Goal: Transaction & Acquisition: Purchase product/service

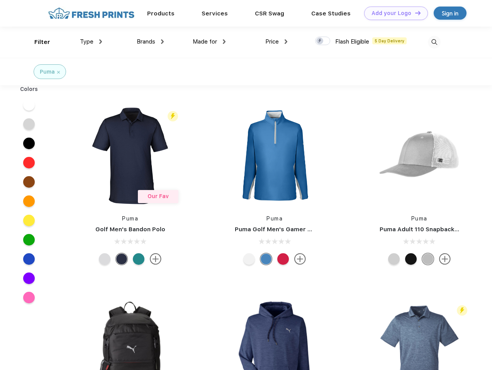
scroll to position [0, 0]
click at [393, 13] on link "Add your Logo Design Tool" at bounding box center [396, 14] width 64 height 14
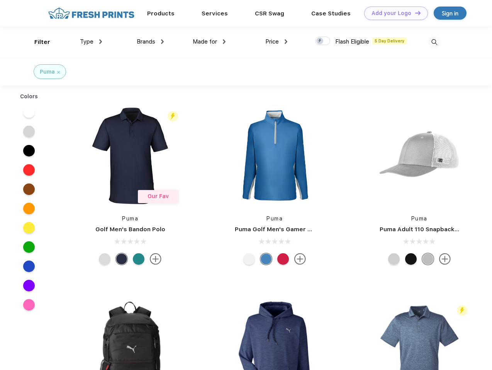
click at [0, 0] on div "Design Tool" at bounding box center [0, 0] width 0 height 0
click at [414, 13] on link "Add your Logo Design Tool" at bounding box center [396, 14] width 64 height 14
click at [37, 42] on div "Filter" at bounding box center [42, 42] width 16 height 9
click at [91, 42] on span "Type" at bounding box center [87, 41] width 14 height 7
click at [150, 42] on span "Brands" at bounding box center [146, 41] width 19 height 7
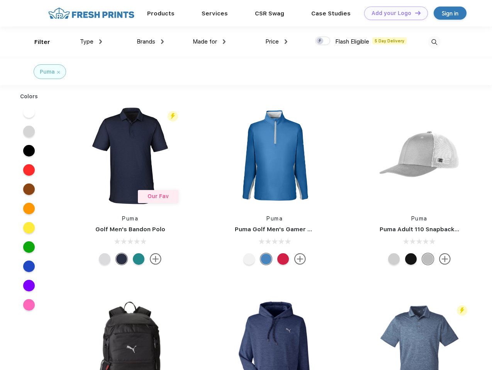
click at [209, 42] on span "Made for" at bounding box center [205, 41] width 24 height 7
click at [276, 42] on span "Price" at bounding box center [272, 41] width 14 height 7
click at [323, 41] on div at bounding box center [322, 41] width 15 height 8
click at [320, 41] on input "checkbox" at bounding box center [317, 38] width 5 height 5
click at [434, 42] on img at bounding box center [434, 42] width 13 height 13
